Goal: Task Accomplishment & Management: Complete application form

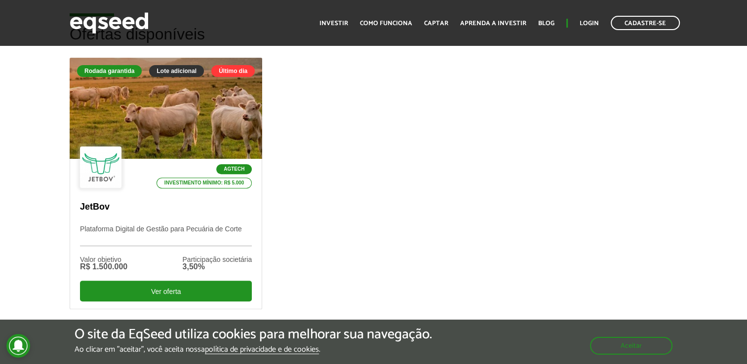
scroll to position [294, 0]
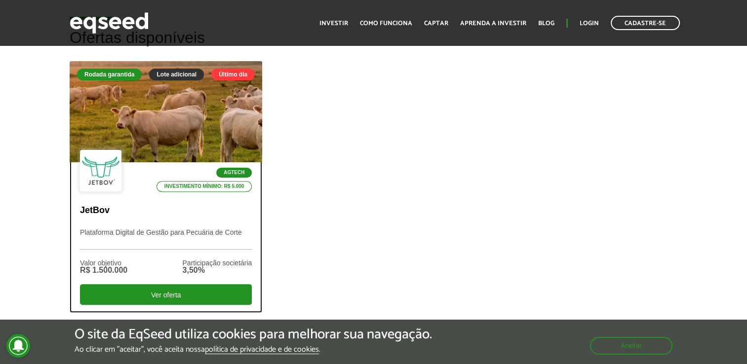
click at [192, 214] on p "JetBov" at bounding box center [166, 210] width 172 height 11
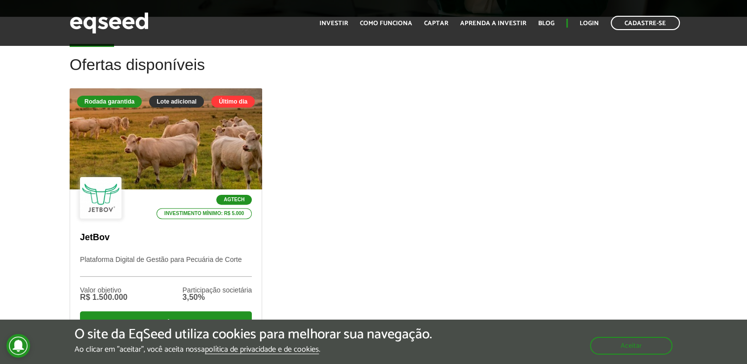
scroll to position [270, 0]
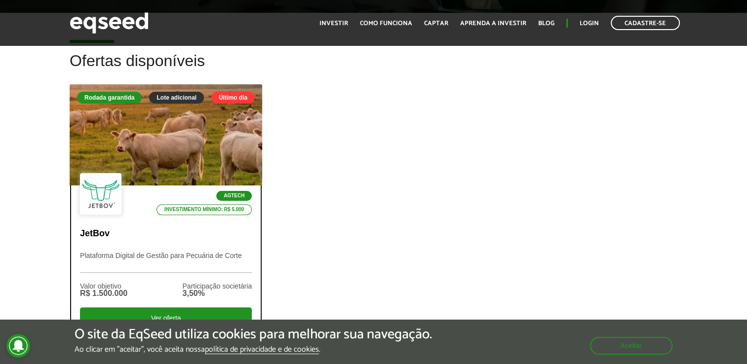
click at [218, 247] on div "Agtech Investimento mínimo: R$ 5.000 JetBov Plataforma Digital de Gestão para P…" at bounding box center [165, 261] width 191 height 150
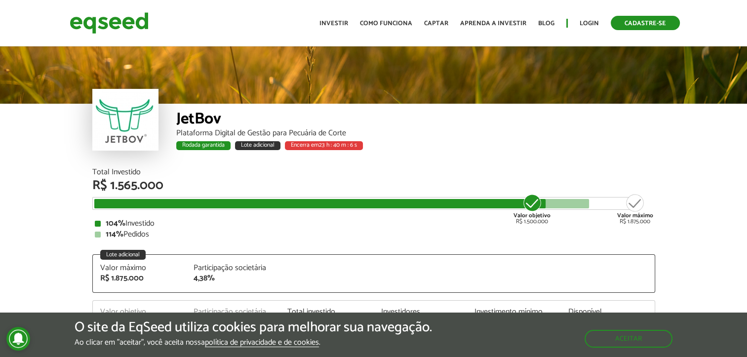
click at [636, 25] on link "Cadastre-se" at bounding box center [644, 23] width 69 height 14
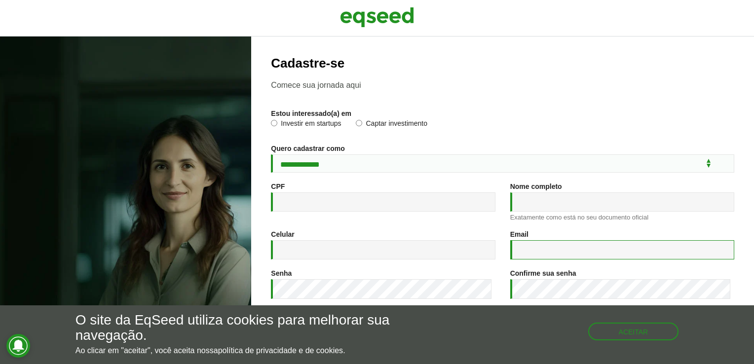
type input "**********"
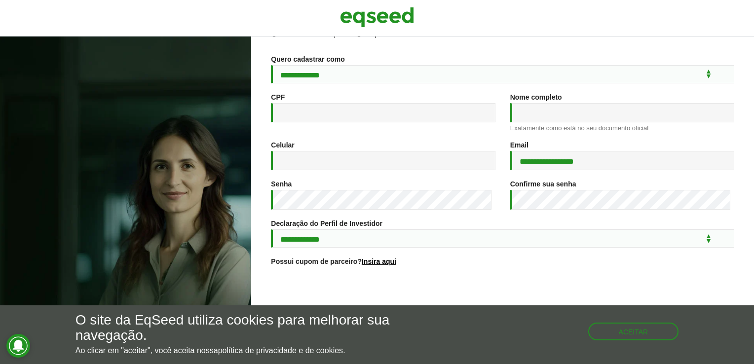
scroll to position [142, 0]
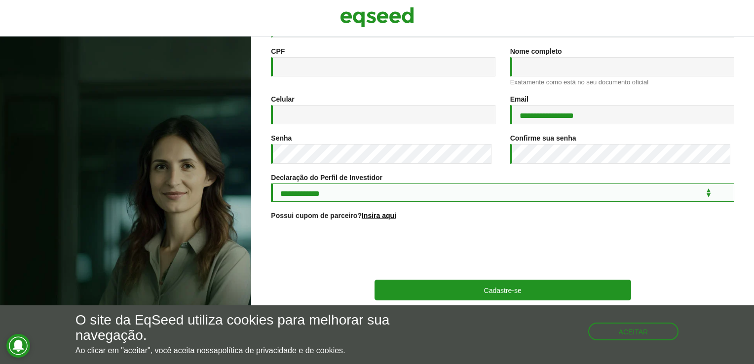
click at [566, 188] on select "**********" at bounding box center [502, 193] width 463 height 18
select select "***"
click at [271, 184] on select "**********" at bounding box center [502, 193] width 463 height 18
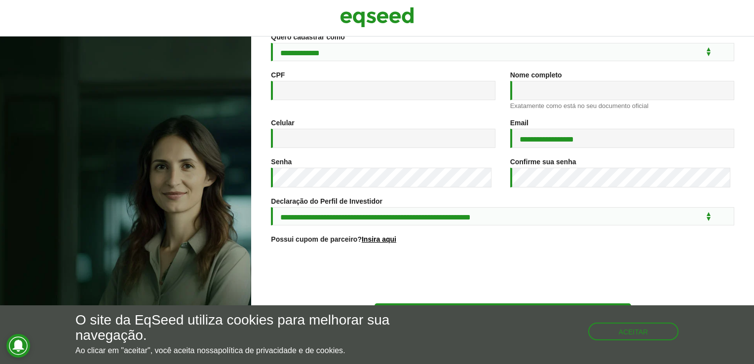
scroll to position [95, 0]
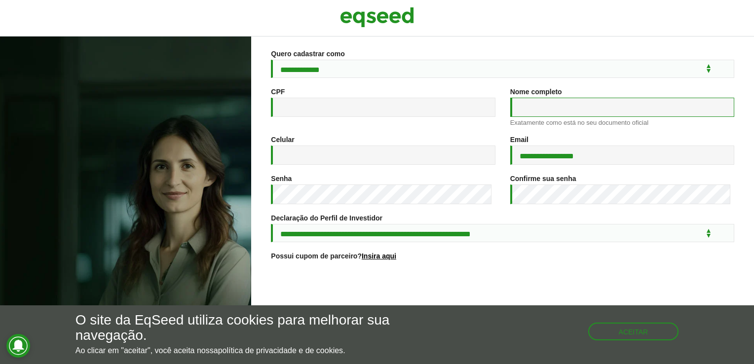
click at [576, 105] on input "Nome completo *" at bounding box center [622, 107] width 224 height 19
type input "**********"
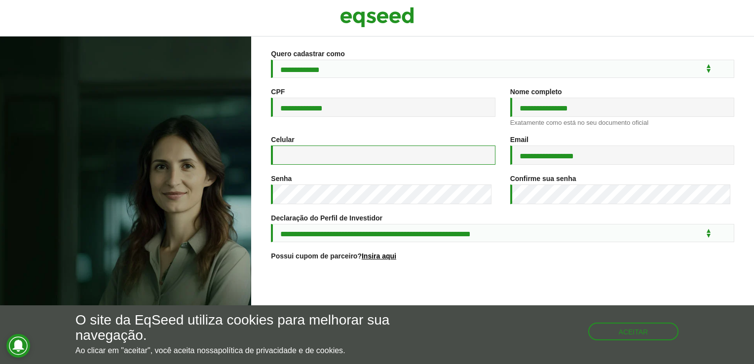
type input "**********"
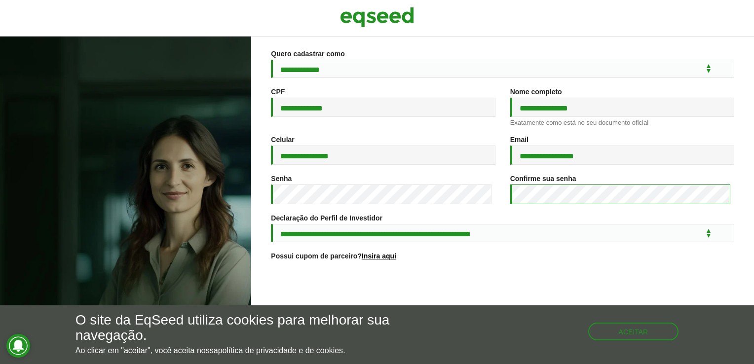
scroll to position [94, 0]
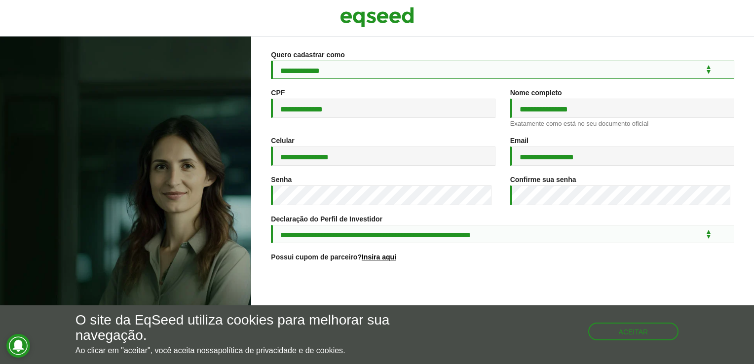
click at [645, 75] on select "**********" at bounding box center [502, 70] width 463 height 18
select select "***"
click at [271, 61] on select "**********" at bounding box center [502, 70] width 463 height 18
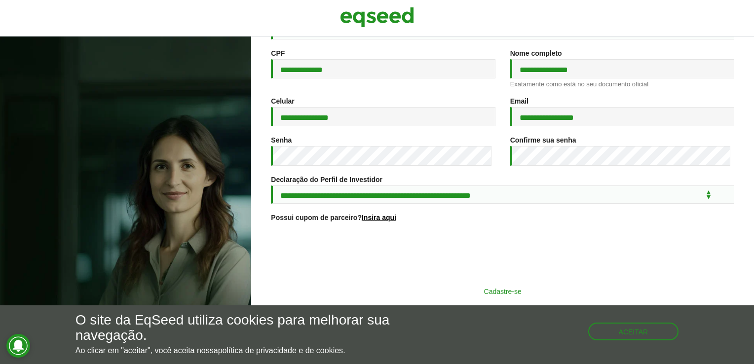
scroll to position [140, 0]
click at [485, 297] on button "Cadastre-se" at bounding box center [502, 291] width 257 height 19
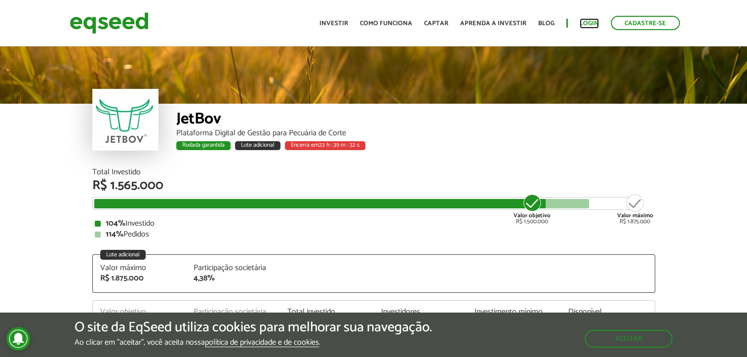
click at [588, 20] on link "Login" at bounding box center [588, 23] width 19 height 6
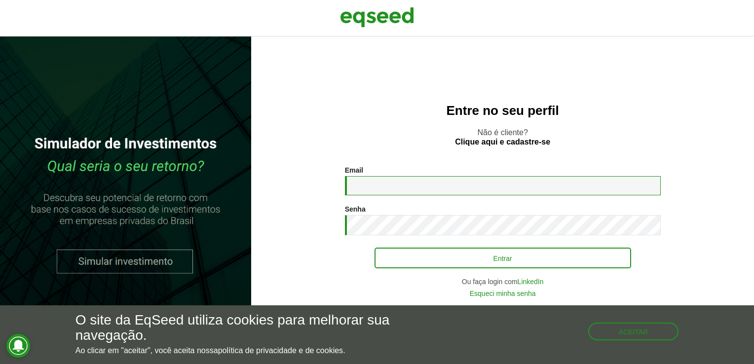
type input "**********"
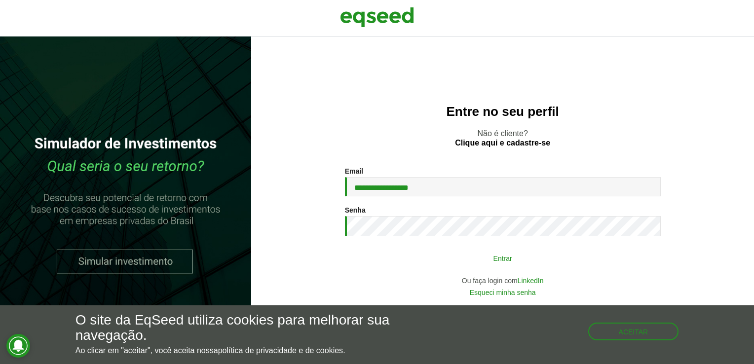
click at [470, 250] on button "Entrar" at bounding box center [502, 258] width 257 height 19
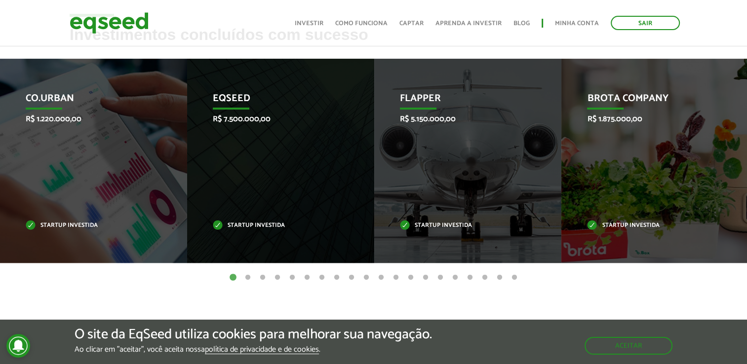
scroll to position [406, 0]
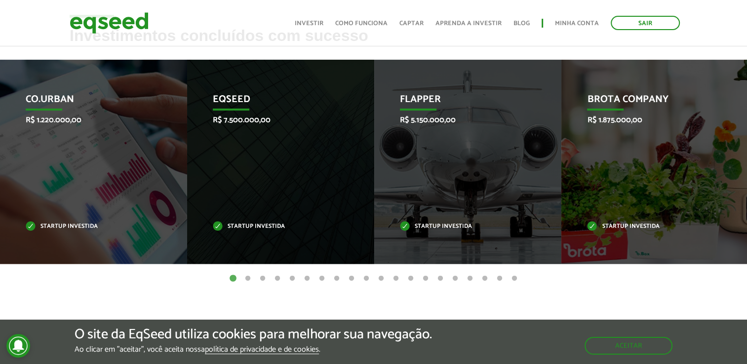
click at [248, 278] on button "2" at bounding box center [248, 279] width 10 height 10
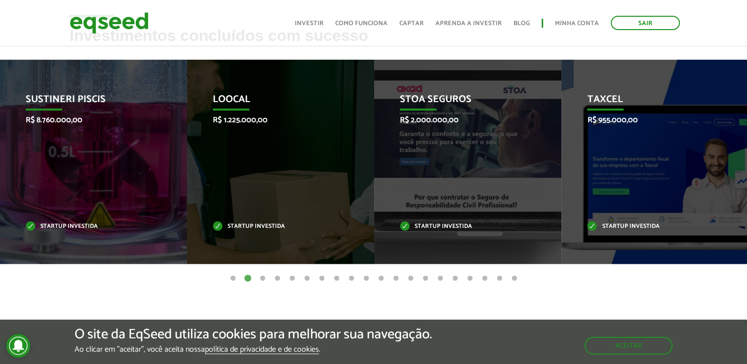
click at [262, 277] on button "3" at bounding box center [263, 279] width 10 height 10
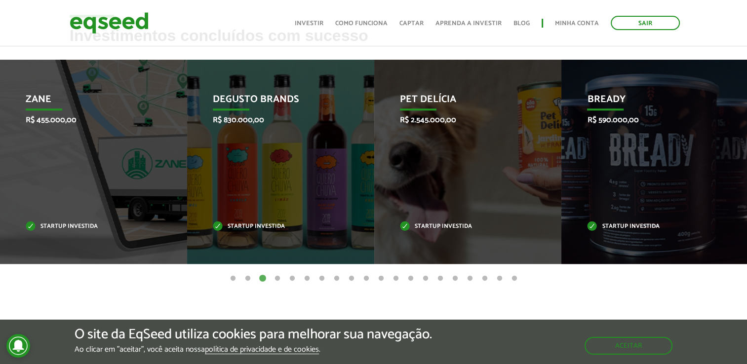
click at [278, 277] on button "4" at bounding box center [277, 279] width 10 height 10
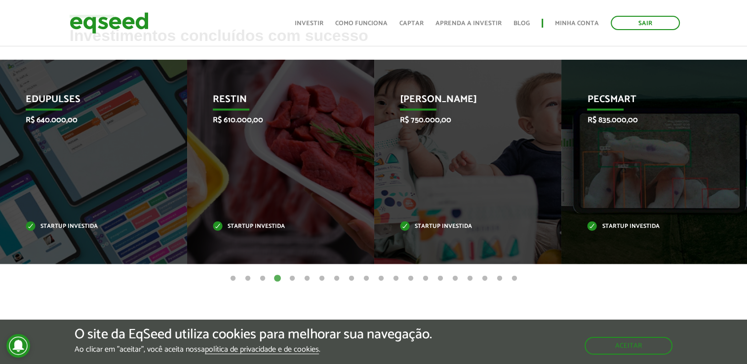
click at [291, 274] on button "5" at bounding box center [292, 279] width 10 height 10
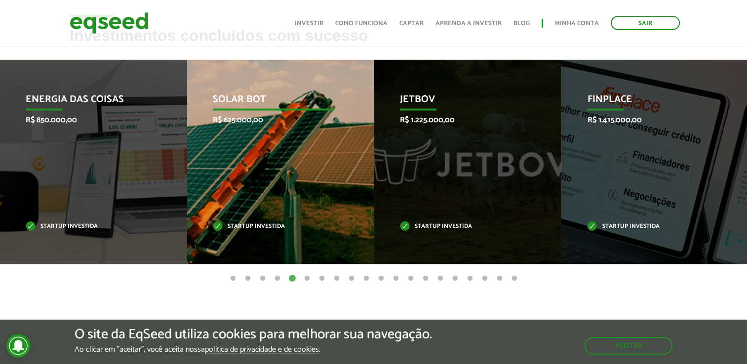
click at [310, 172] on div "Solar Bot R$ 625.000,00 Startup investida" at bounding box center [273, 162] width 172 height 204
click at [241, 96] on p "Solar Bot" at bounding box center [273, 102] width 120 height 17
click at [223, 231] on div "Solar Bot R$ 625.000,00 Startup investida" at bounding box center [273, 162] width 172 height 204
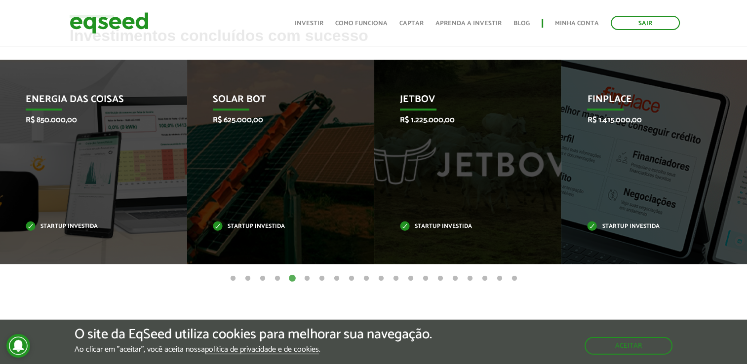
click at [310, 280] on button "6" at bounding box center [307, 279] width 10 height 10
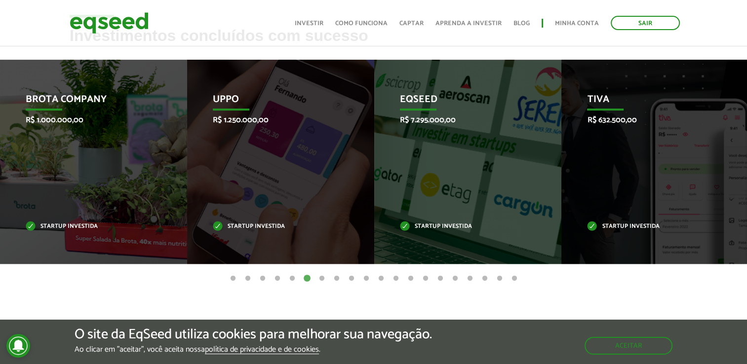
click at [319, 277] on button "7" at bounding box center [322, 279] width 10 height 10
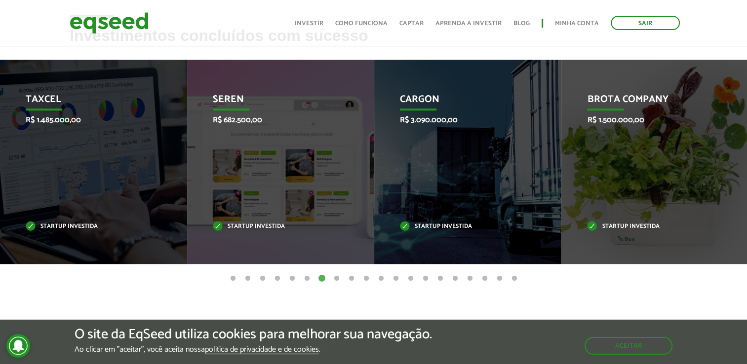
click at [309, 275] on button "6" at bounding box center [307, 279] width 10 height 10
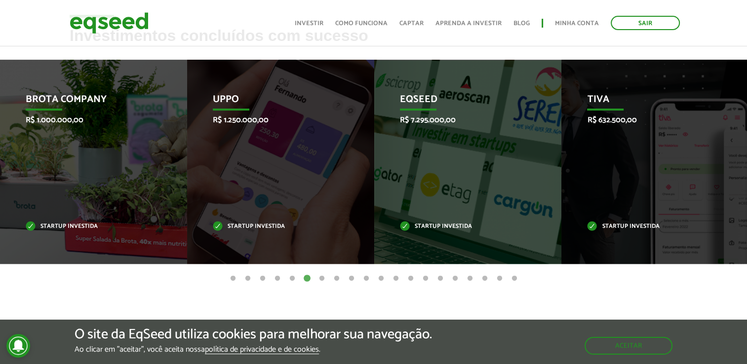
scroll to position [399, 0]
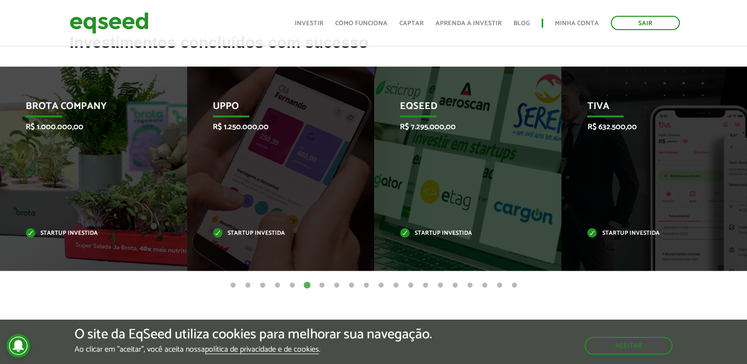
click at [320, 285] on button "7" at bounding box center [322, 286] width 10 height 10
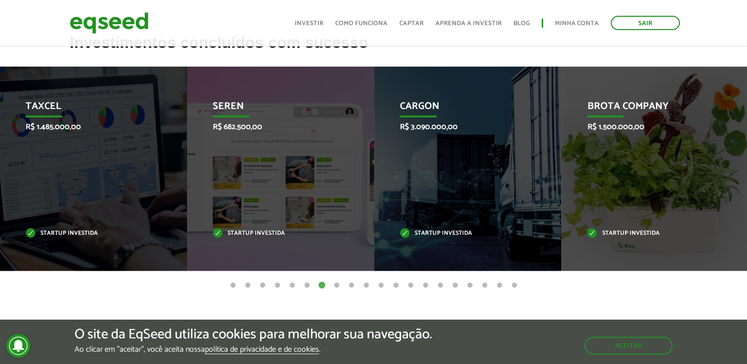
click at [329, 283] on ul "1 2 3 4 5 6 7 8 9 10 11 12 13 14 15 16 17 18 19 20" at bounding box center [373, 285] width 747 height 11
click at [336, 283] on button "8" at bounding box center [337, 286] width 10 height 10
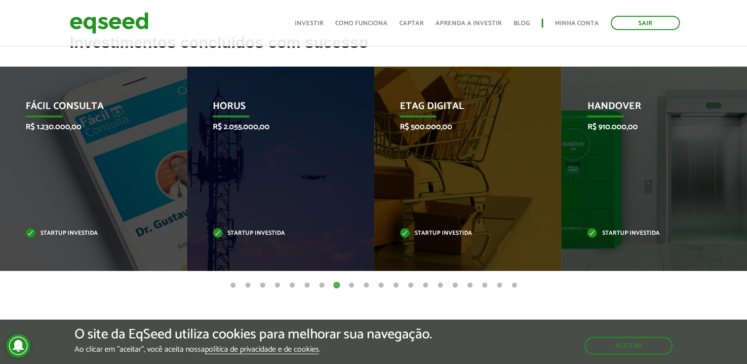
click at [349, 280] on ul "1 2 3 4 5 6 7 8 9 10 11 12 13 14 15 16 17 18 19 20" at bounding box center [373, 285] width 747 height 11
click at [352, 285] on button "9" at bounding box center [351, 286] width 10 height 10
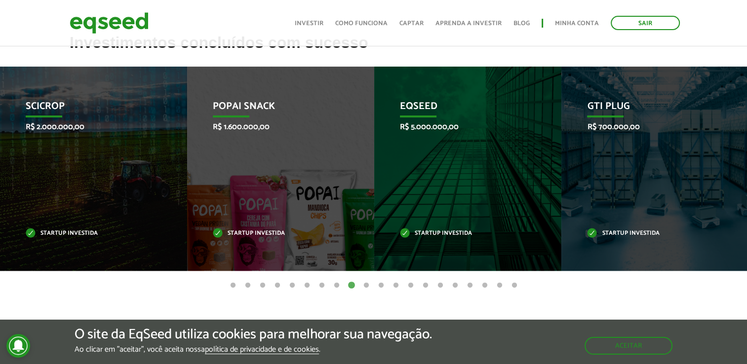
click at [366, 286] on button "10" at bounding box center [366, 286] width 10 height 10
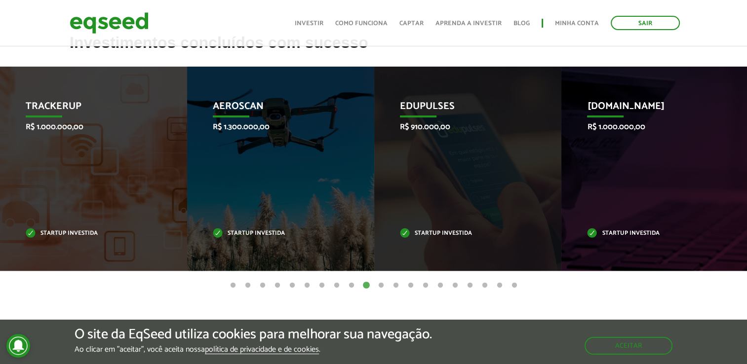
click at [235, 286] on button "1" at bounding box center [233, 286] width 10 height 10
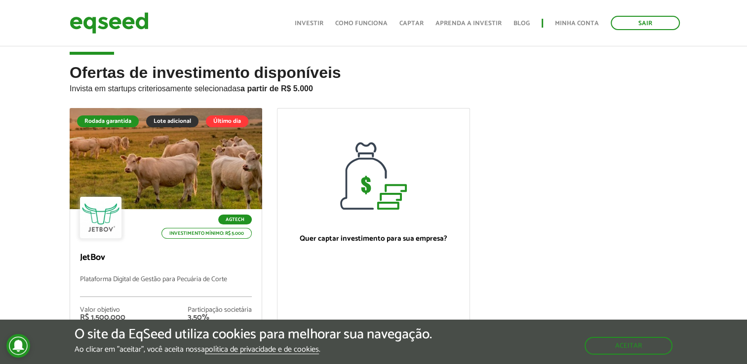
scroll to position [0, 0]
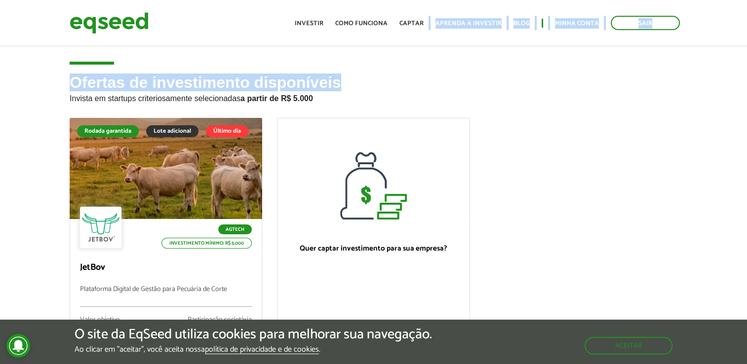
drag, startPoint x: 432, startPoint y: 24, endPoint x: 407, endPoint y: 70, distance: 51.9
click at [407, 70] on body "Sair Toggle navigation Toggle navigation Início Investir Como funciona" at bounding box center [373, 182] width 747 height 364
click at [407, 70] on article "Ofertas de investimento disponíveis Invista em startups criteriosamente selecio…" at bounding box center [373, 238] width 747 height 388
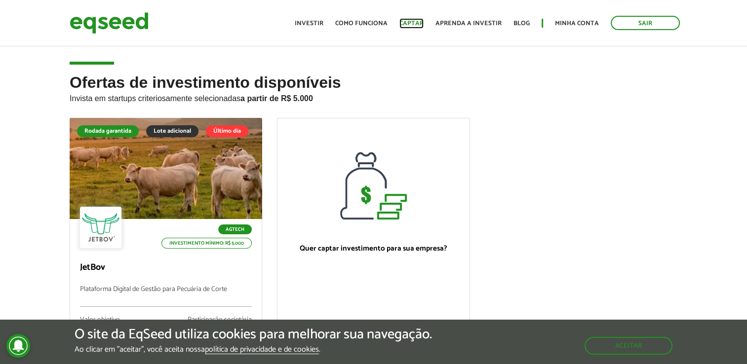
click at [413, 22] on link "Captar" at bounding box center [411, 23] width 24 height 6
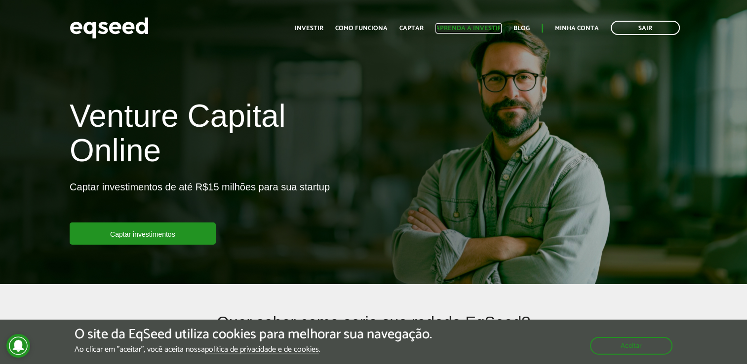
click at [475, 26] on link "Aprenda a investir" at bounding box center [468, 28] width 66 height 6
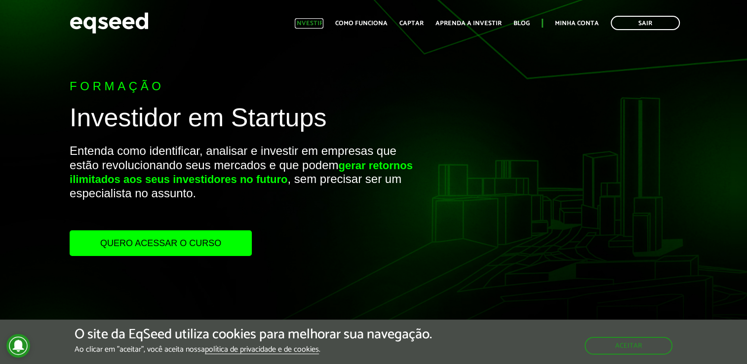
click at [322, 22] on link "Investir" at bounding box center [309, 23] width 29 height 6
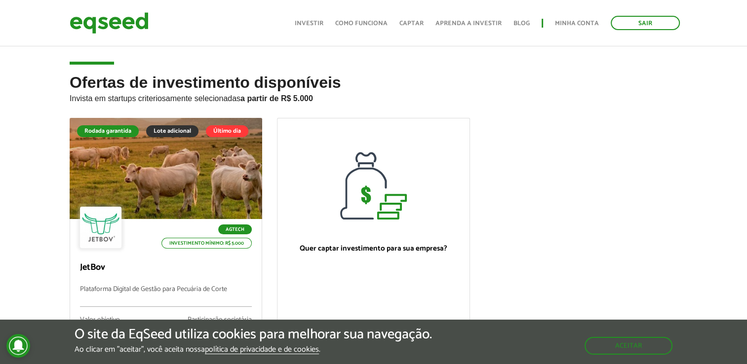
scroll to position [147, 0]
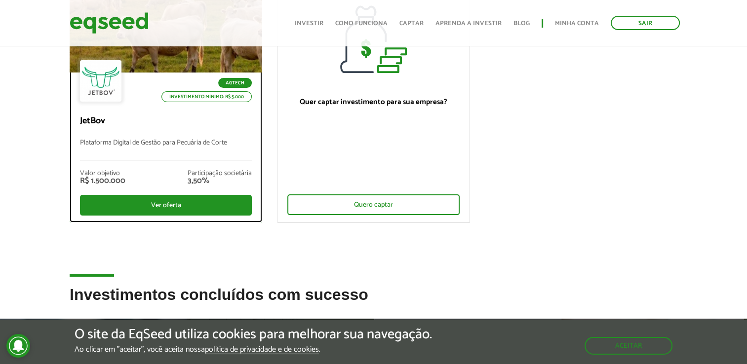
click at [148, 192] on div "Valor objetivo R$ 1.500.000 Participação societária 3,50%" at bounding box center [166, 177] width 172 height 35
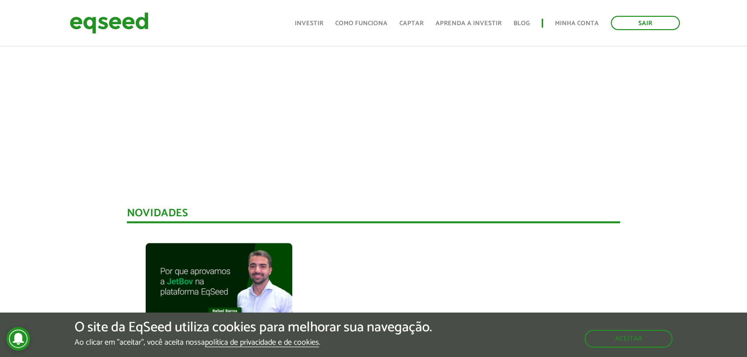
scroll to position [768, 0]
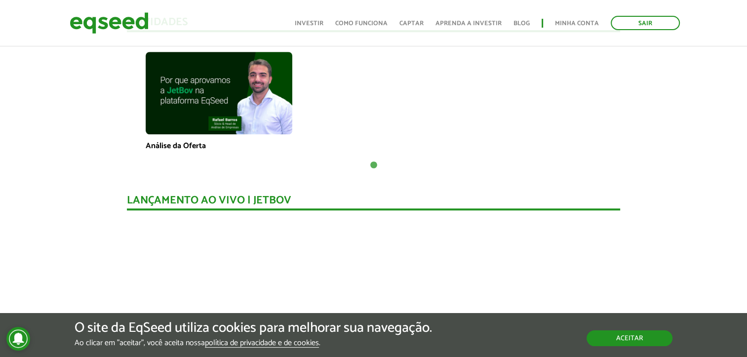
click at [641, 330] on button "Aceitar" at bounding box center [629, 338] width 86 height 16
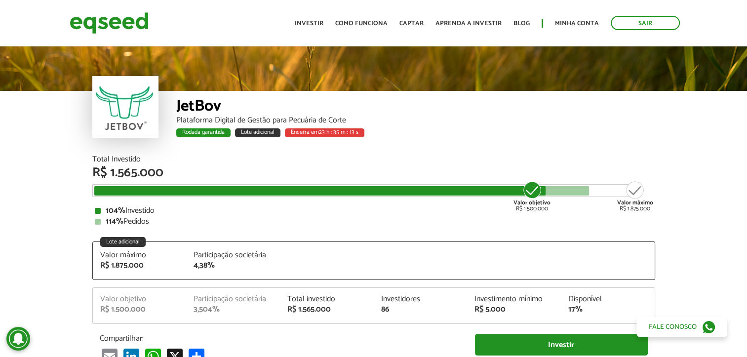
scroll to position [0, 0]
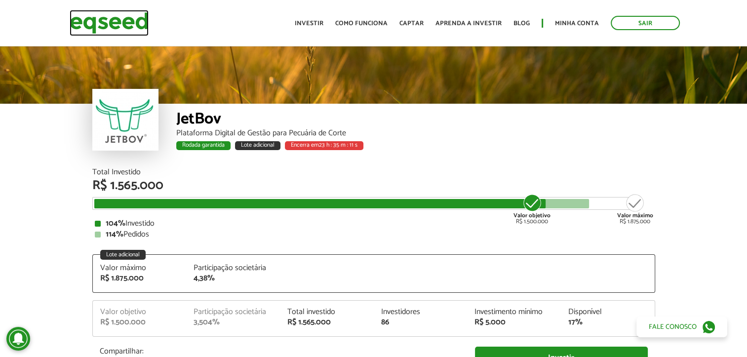
click at [91, 17] on img at bounding box center [109, 23] width 79 height 26
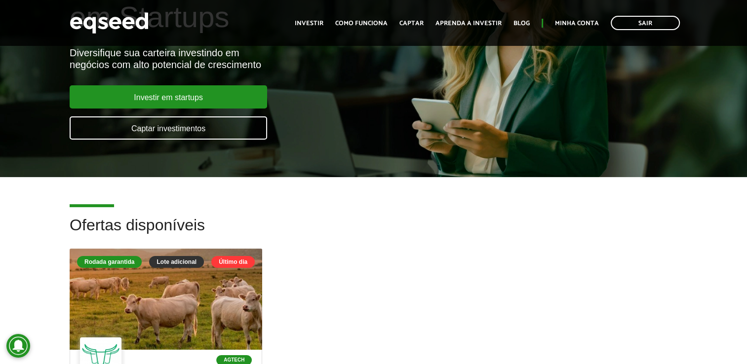
scroll to position [84, 0]
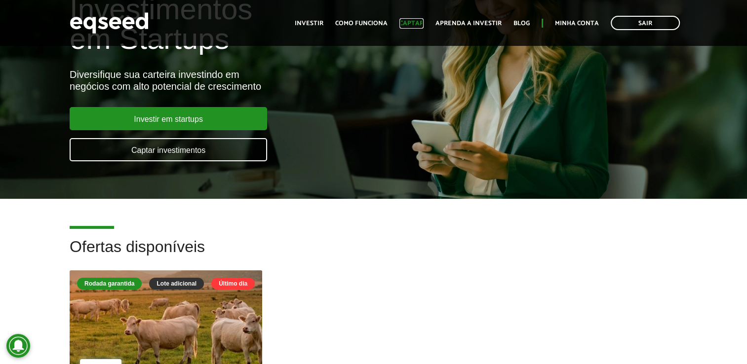
click at [419, 26] on link "Captar" at bounding box center [411, 23] width 24 height 6
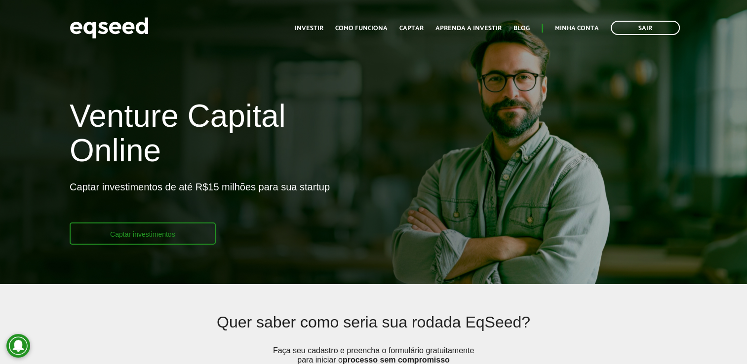
click at [141, 233] on link "Captar investimentos" at bounding box center [143, 234] width 146 height 22
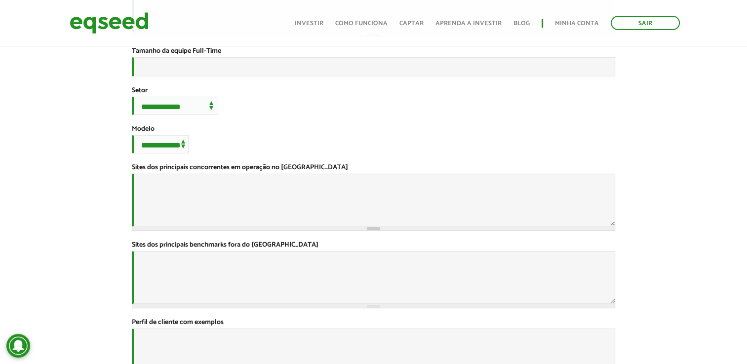
scroll to position [282, 0]
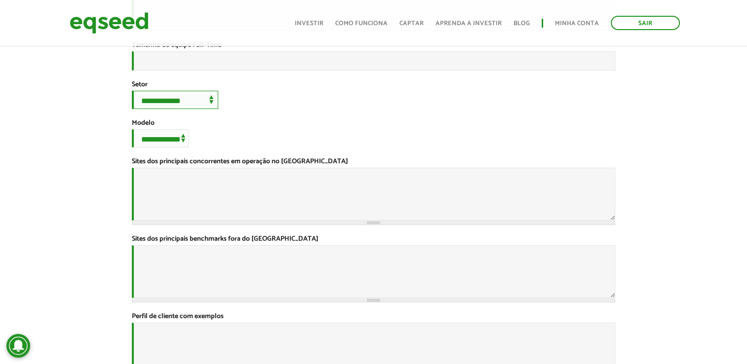
click at [210, 109] on select "**********" at bounding box center [175, 100] width 86 height 18
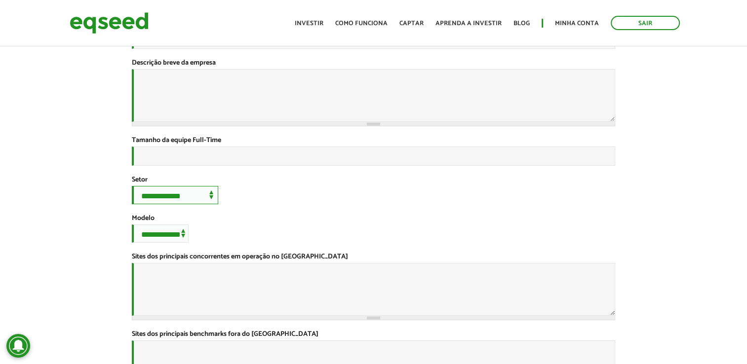
scroll to position [0, 0]
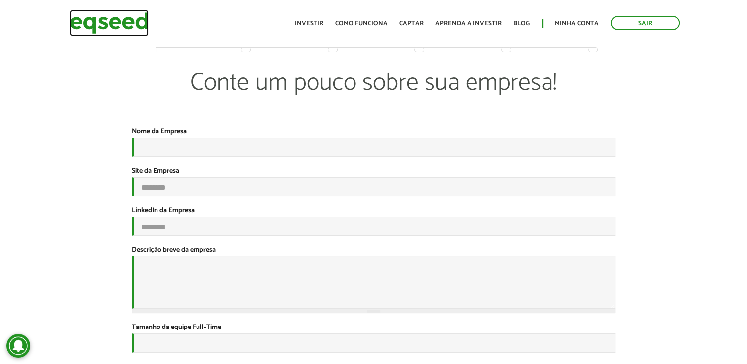
click at [100, 25] on img at bounding box center [109, 23] width 79 height 26
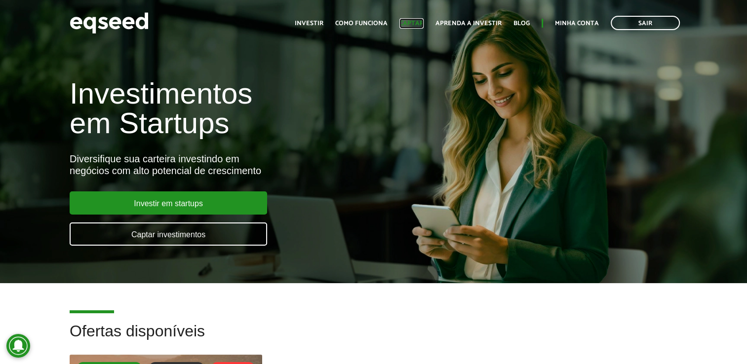
click at [421, 20] on link "Captar" at bounding box center [411, 23] width 24 height 6
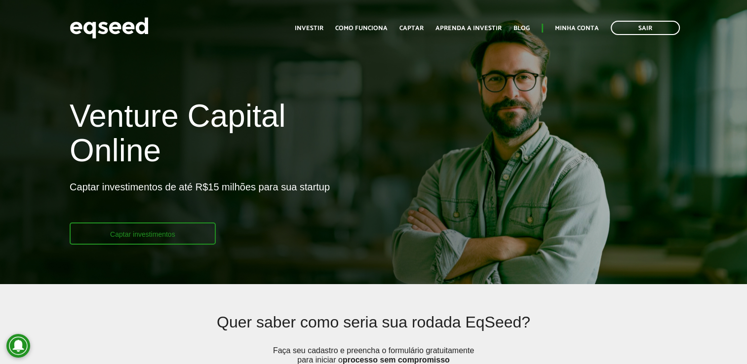
click at [213, 232] on link "Captar investimentos" at bounding box center [143, 234] width 146 height 22
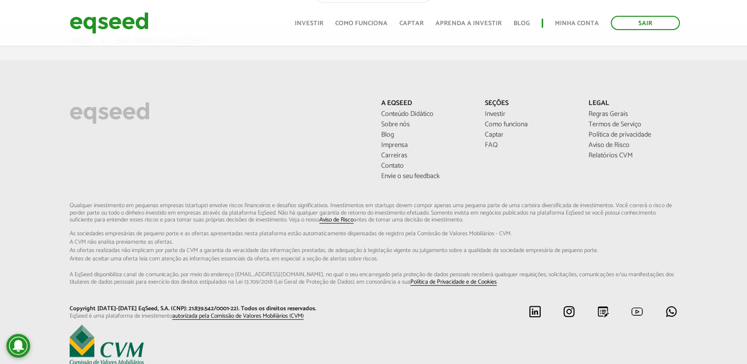
scroll to position [693, 0]
